Goal: Task Accomplishment & Management: Manage account settings

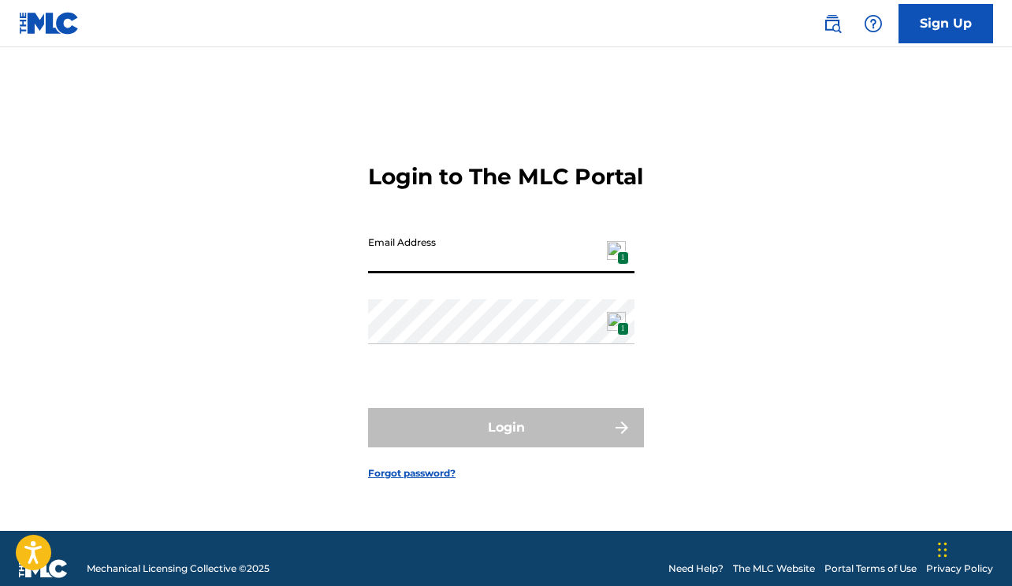
click at [509, 267] on input "Email Address" at bounding box center [501, 251] width 266 height 45
type input "[PERSON_NAME][EMAIL_ADDRESS][DOMAIN_NAME]"
click at [428, 271] on input "Email Address" at bounding box center [501, 251] width 266 height 45
type input "[PERSON_NAME][EMAIL_ADDRESS][DOMAIN_NAME]"
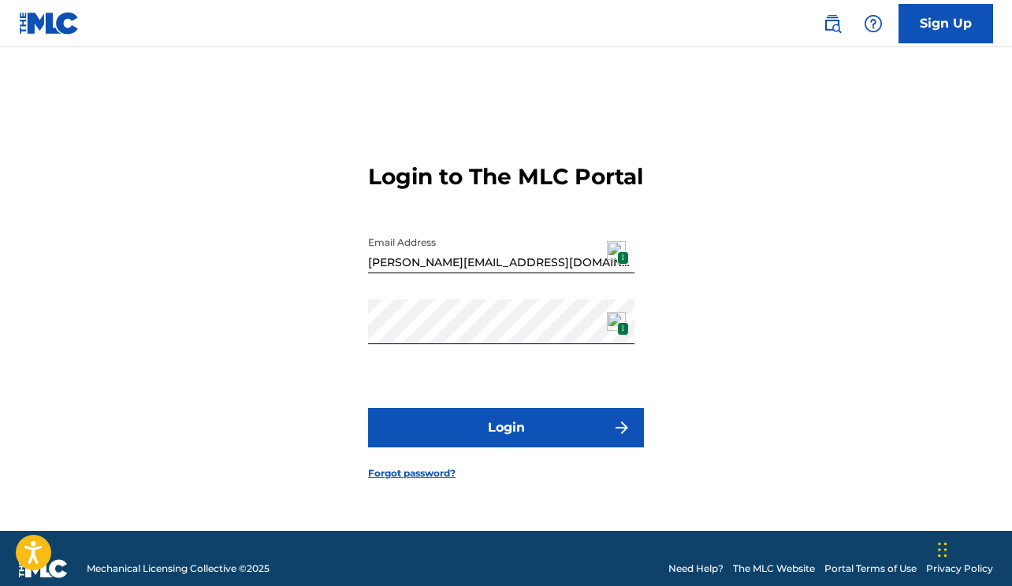
click at [441, 445] on button "Login" at bounding box center [506, 427] width 276 height 39
